Goal: Complete application form

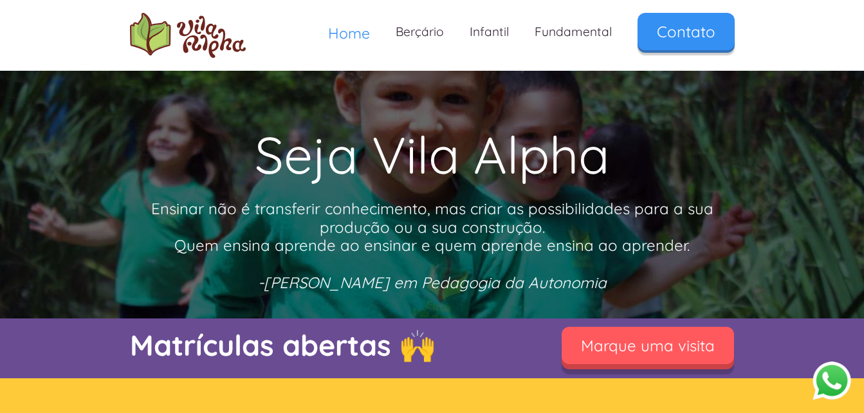
click at [635, 349] on link "Marque uma visita" at bounding box center [647, 345] width 172 height 37
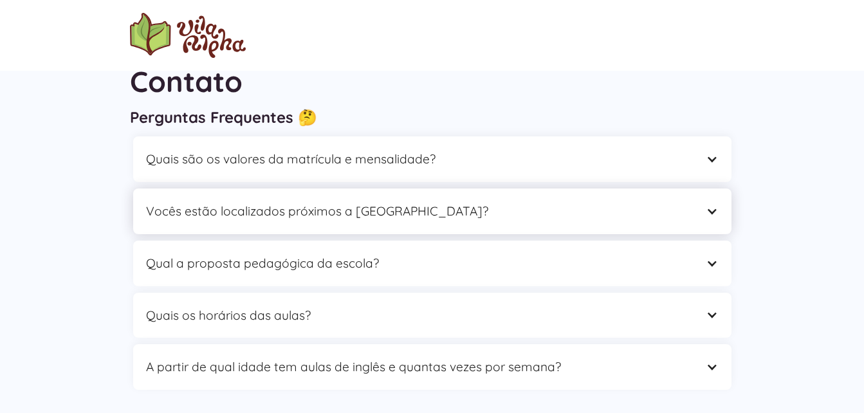
scroll to position [64, 0]
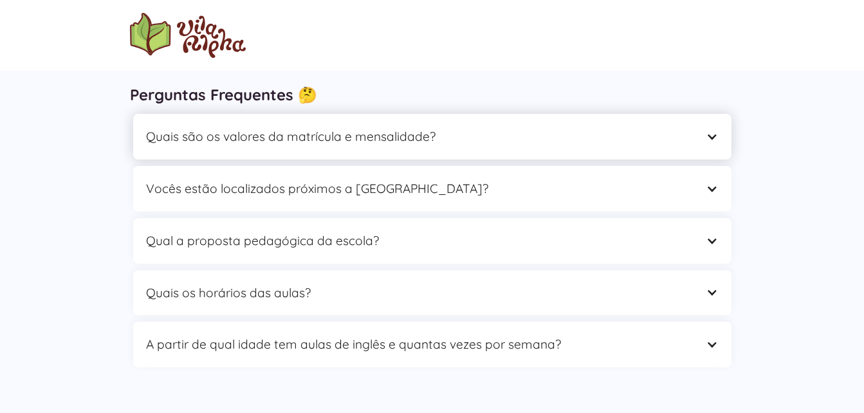
click at [430, 125] on div "Quais são os valores da matrícula e mensalidade?" at bounding box center [432, 137] width 598 height 46
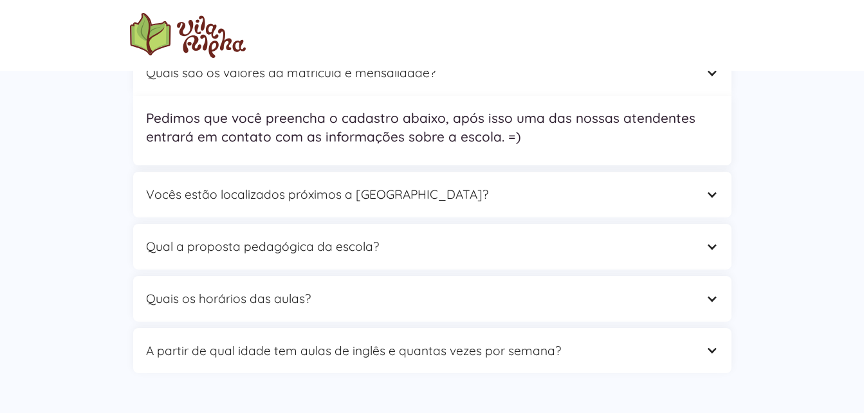
scroll to position [129, 0]
click at [230, 199] on div "Vocês estão localizados próximos a [GEOGRAPHIC_DATA]?" at bounding box center [419, 194] width 547 height 20
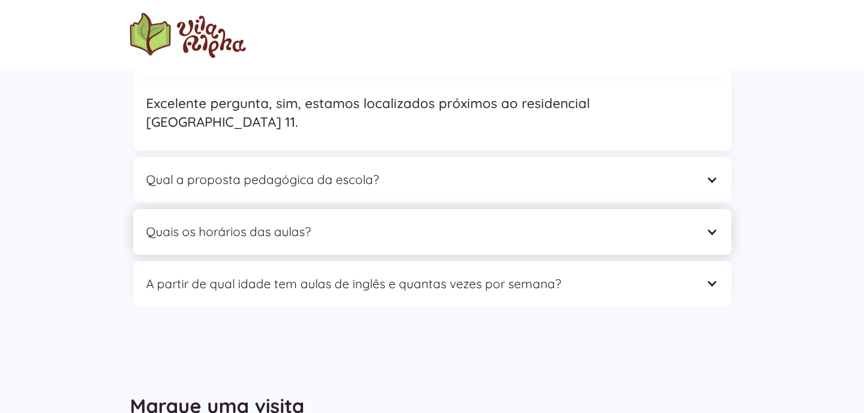
scroll to position [193, 0]
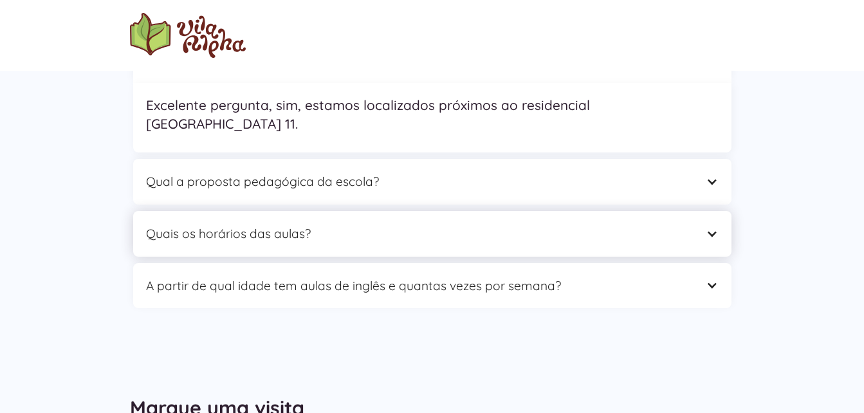
click at [231, 211] on div "Quais os horários das aulas?" at bounding box center [432, 234] width 598 height 46
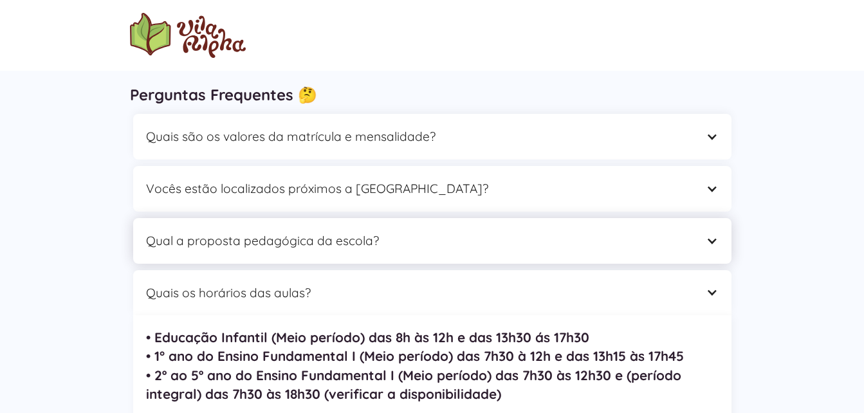
click at [280, 248] on div "Qual a proposta pedagógica da escola?" at bounding box center [419, 241] width 547 height 20
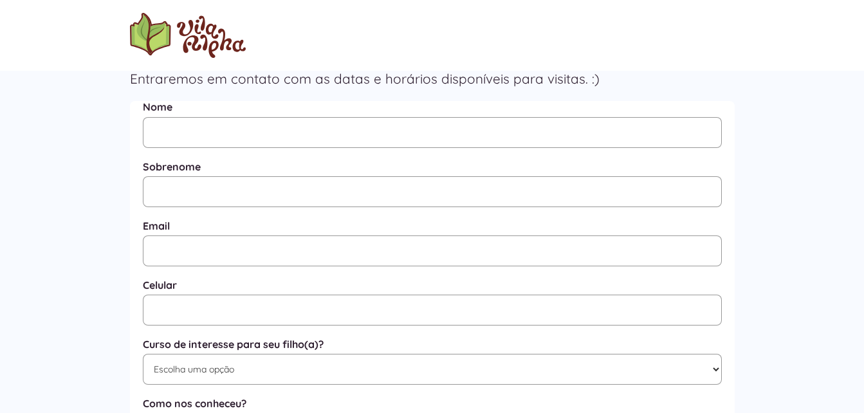
scroll to position [515, 0]
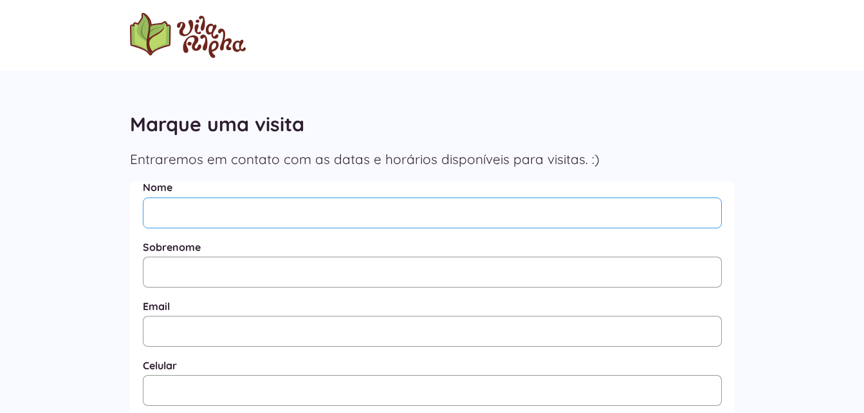
click at [210, 207] on input "Nome" at bounding box center [432, 212] width 579 height 31
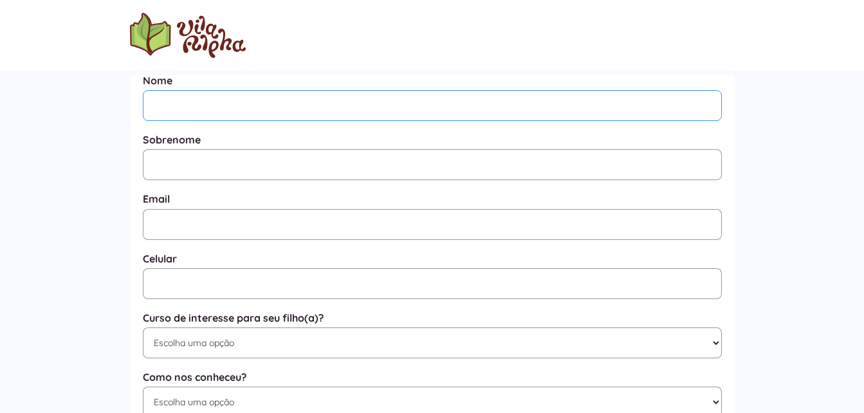
scroll to position [407, 0]
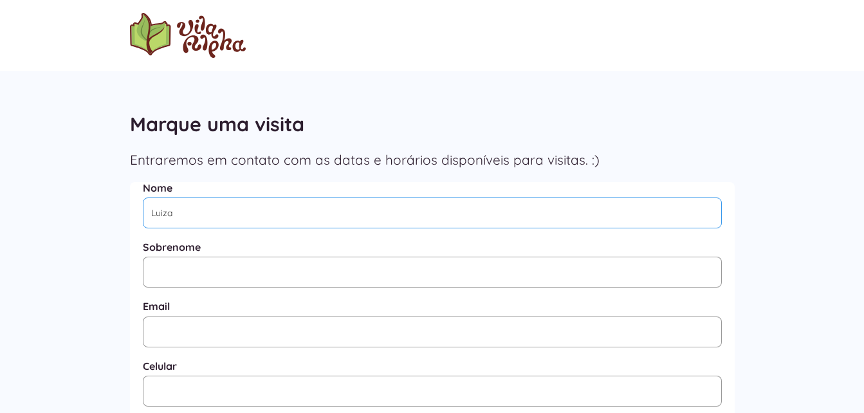
type input "Luiza"
type input "[PERSON_NAME]"
type input "[EMAIL_ADDRESS][DOMAIN_NAME]"
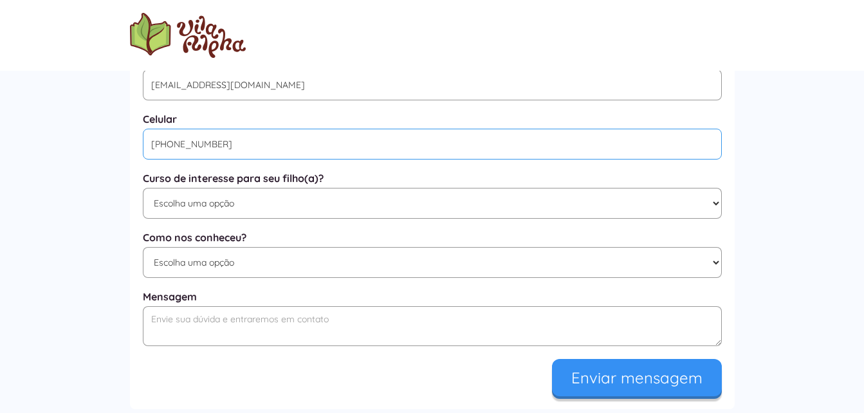
scroll to position [664, 0]
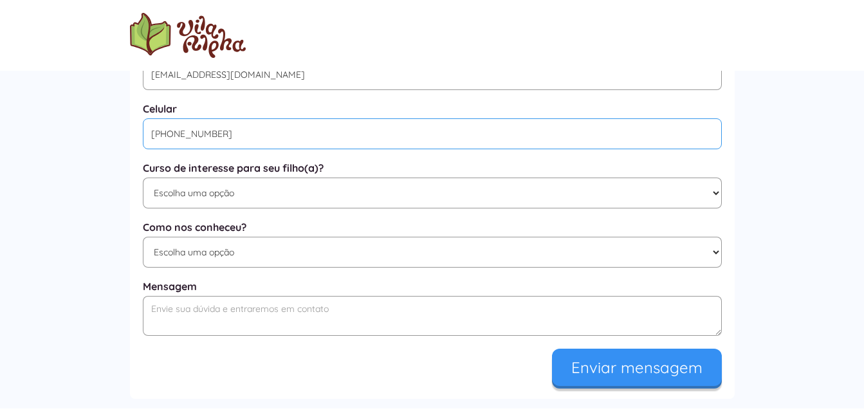
type input "[PHONE_NUMBER]"
click at [242, 206] on select "Escolha uma opção Educação Infantil / Berçário Ensino Fundamental I Integral" at bounding box center [432, 193] width 579 height 31
select select "Educação Infantil / Berçário"
click at [143, 182] on select "Escolha uma opção Educação Infantil / Berçário Ensino Fundamental I Integral" at bounding box center [432, 193] width 579 height 31
click at [238, 257] on select "Escolha uma opção Google Facebook Instagram Indicação Proximidade com a Escola …" at bounding box center [432, 252] width 579 height 31
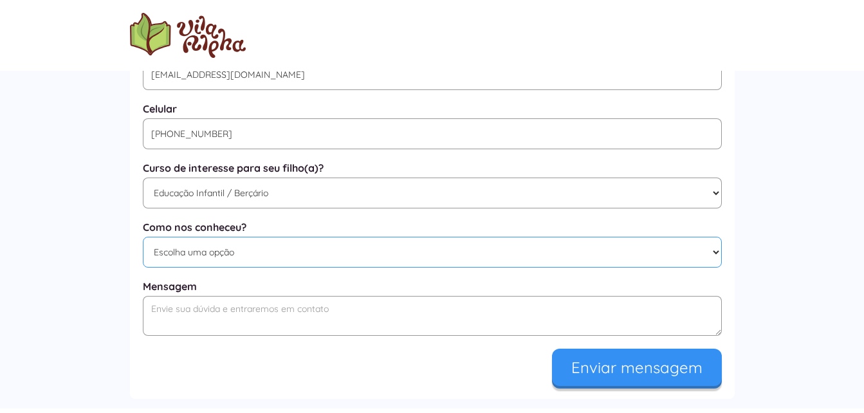
select select "Outros"
click at [143, 243] on select "Escolha uma opção Google Facebook Instagram Indicação Proximidade com a Escola …" at bounding box center [432, 252] width 579 height 31
click at [217, 320] on textarea "Mensagem" at bounding box center [432, 316] width 579 height 40
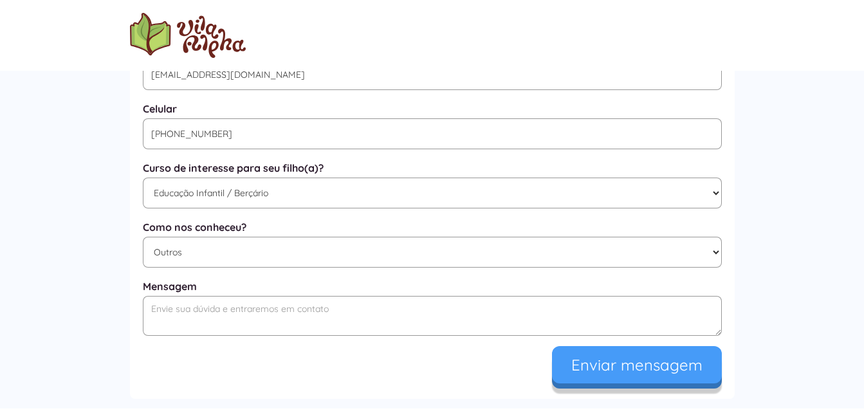
click at [623, 383] on input "Enviar mensagem" at bounding box center [637, 364] width 170 height 37
type input "Enviando..."
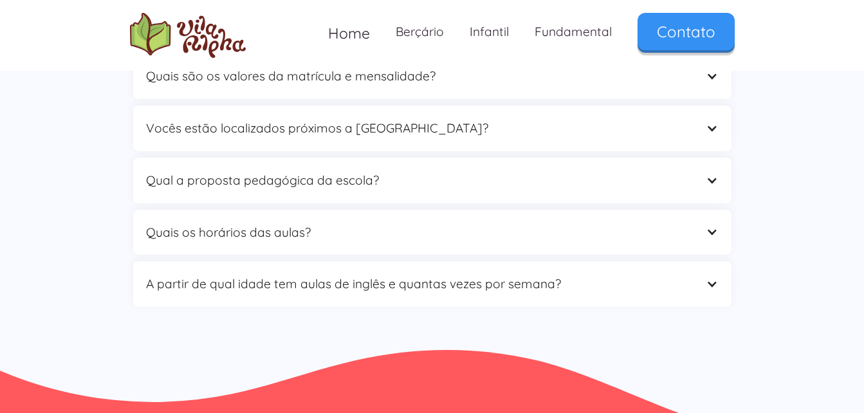
scroll to position [836, 0]
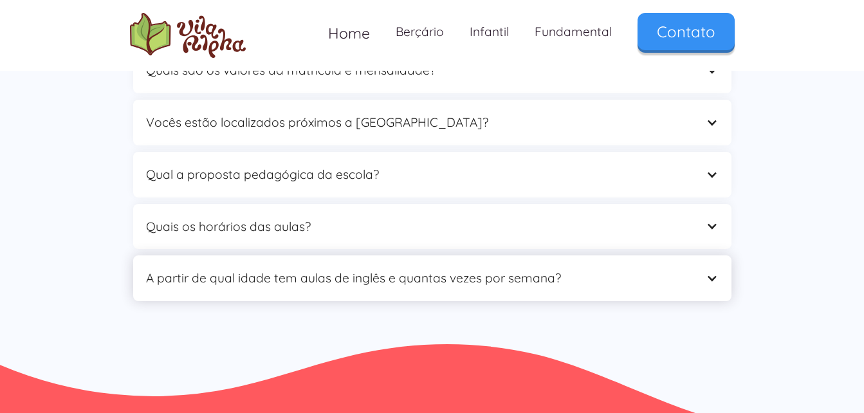
click at [367, 287] on div "A partir de qual idade tem aulas de inglês e quantas vezes por semana?" at bounding box center [419, 278] width 547 height 20
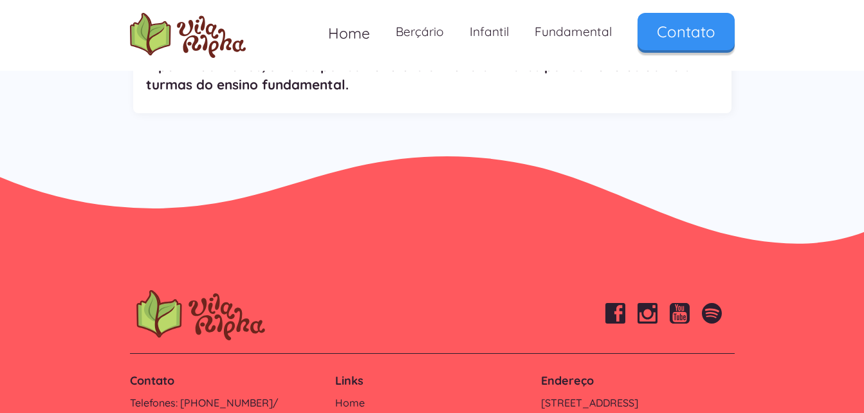
scroll to position [1274, 0]
